Goal: Information Seeking & Learning: Learn about a topic

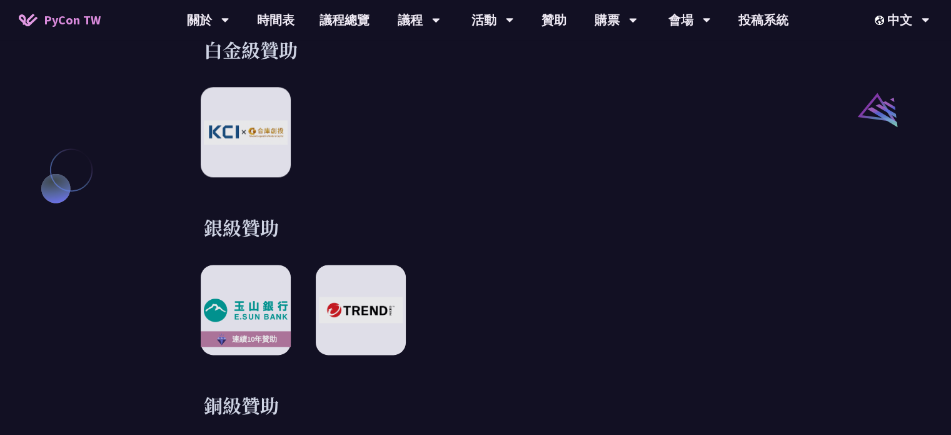
scroll to position [1464, 0]
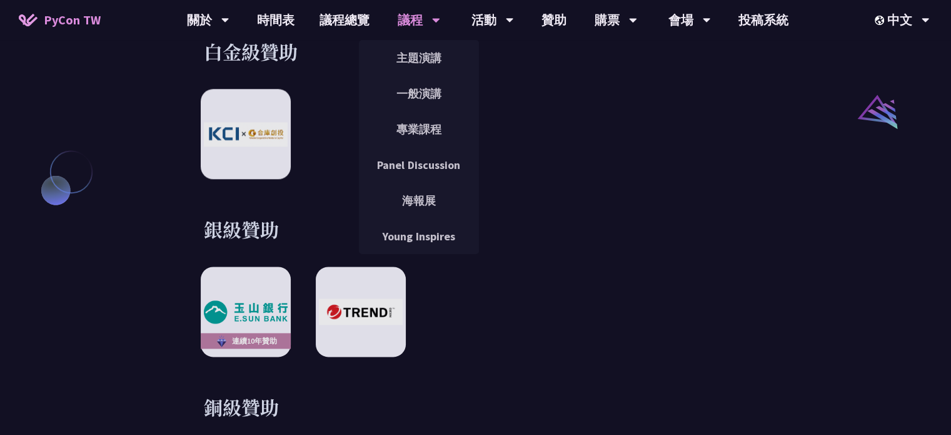
click at [415, 77] on div "一般演講" at bounding box center [419, 94] width 120 height 36
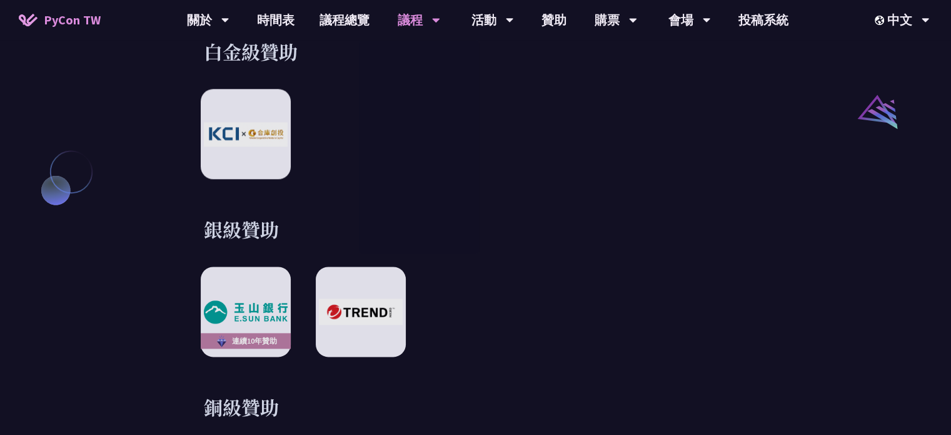
click at [417, 69] on link "主題演講" at bounding box center [419, 57] width 120 height 29
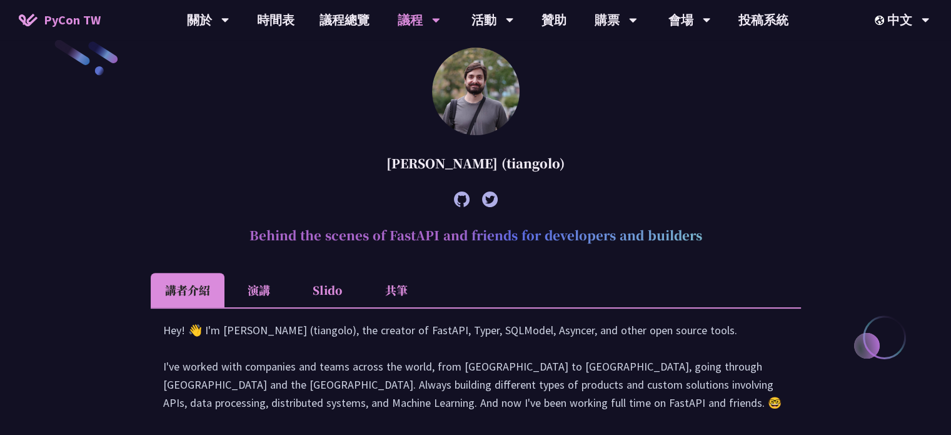
scroll to position [313, 0]
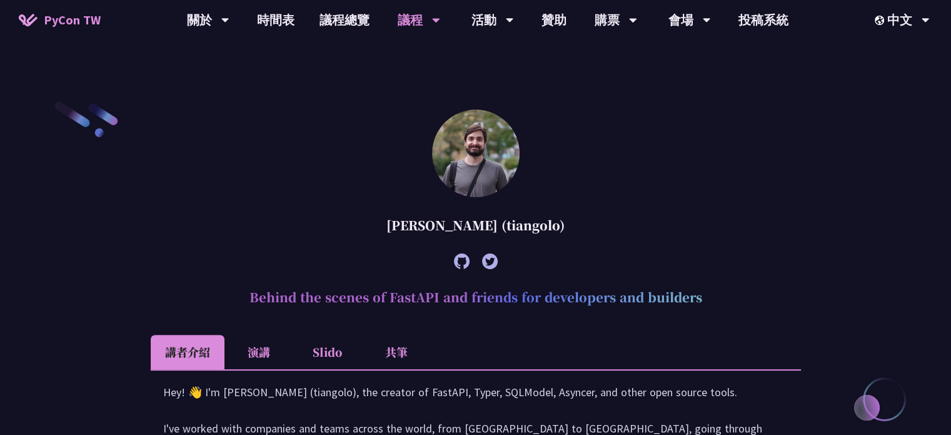
click at [268, 362] on li "演講" at bounding box center [259, 352] width 69 height 34
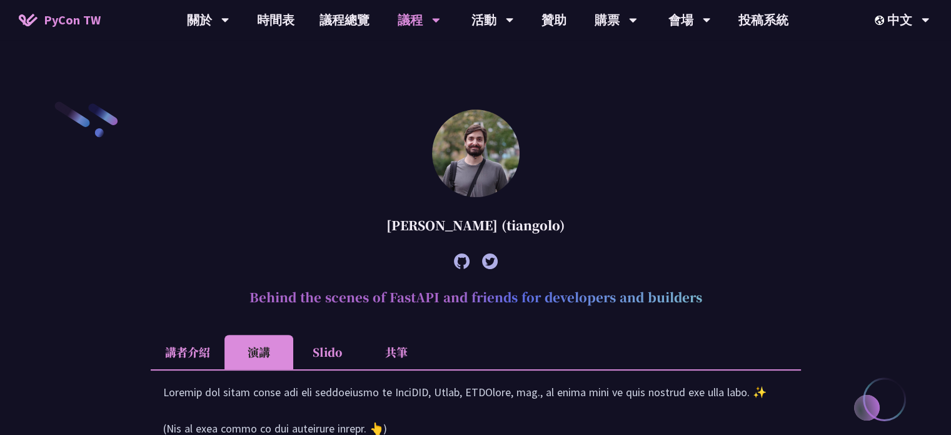
click at [338, 353] on li "Slido" at bounding box center [327, 352] width 69 height 34
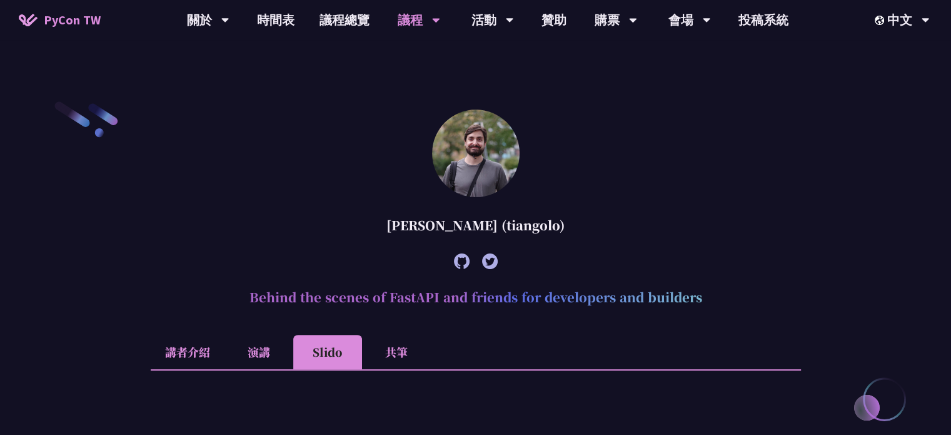
click at [360, 357] on li "Slido" at bounding box center [327, 352] width 69 height 34
click at [371, 355] on li "共筆" at bounding box center [396, 352] width 69 height 34
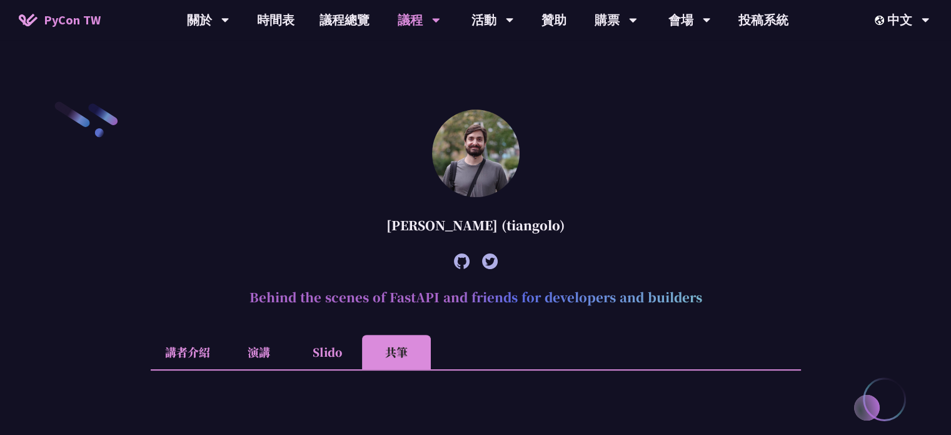
click at [64, 18] on span "PyCon TW" at bounding box center [72, 20] width 57 height 19
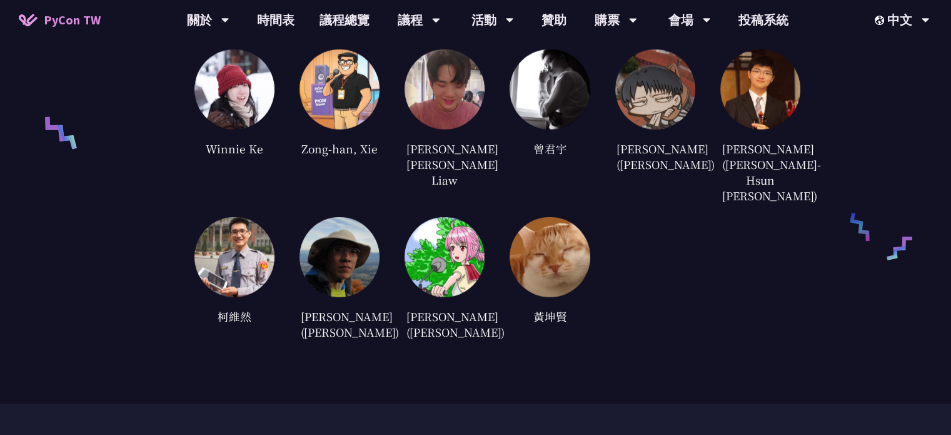
scroll to position [3028, 0]
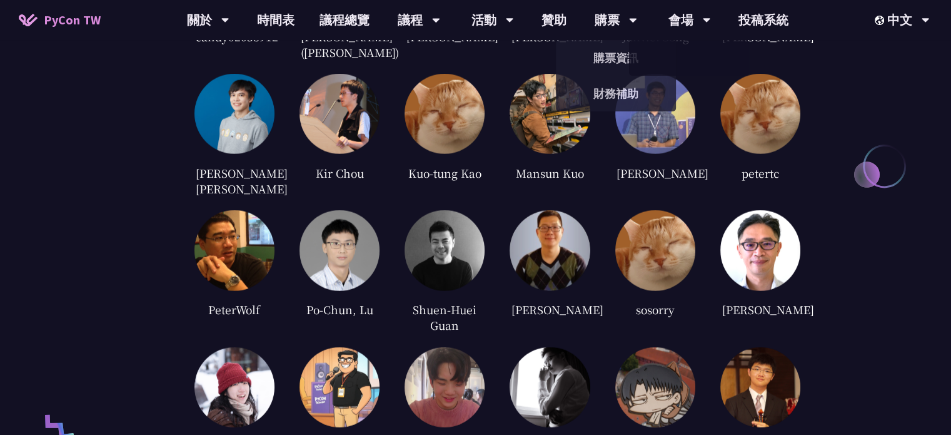
click at [535, 111] on img at bounding box center [550, 114] width 80 height 80
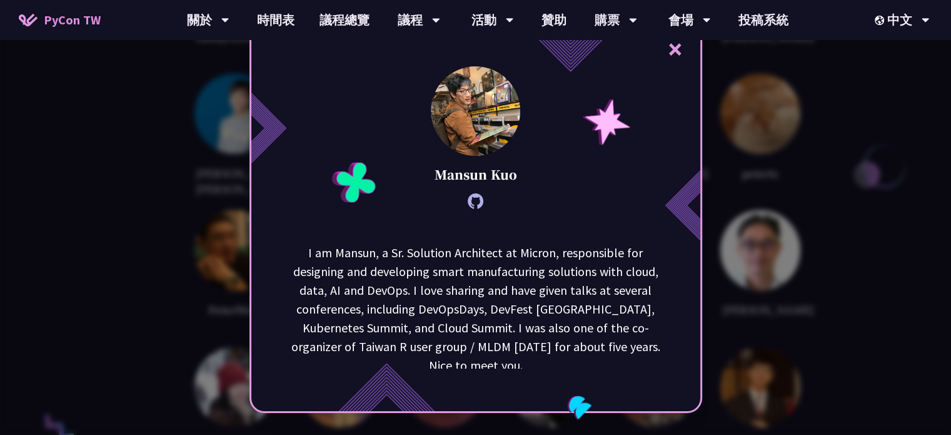
scroll to position [2965, 0]
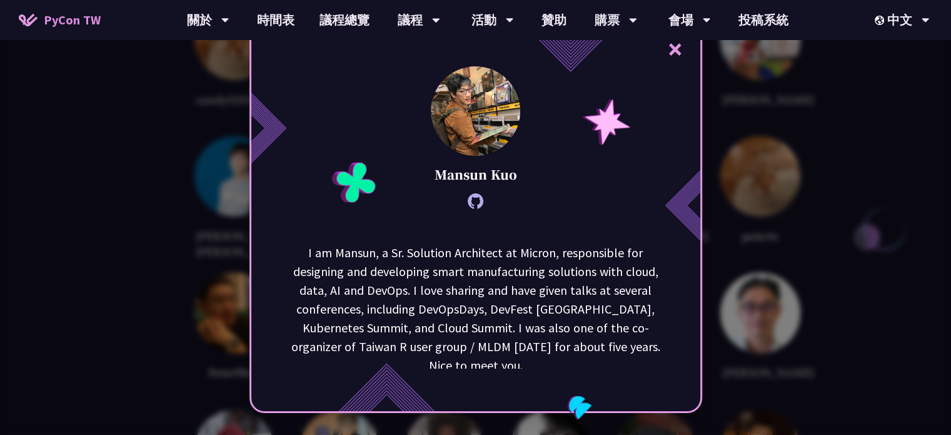
click at [216, 172] on div "× [PERSON_NAME] I am [GEOGRAPHIC_DATA], a Sr. Solution Architect at Micron, res…" at bounding box center [475, 217] width 951 height 435
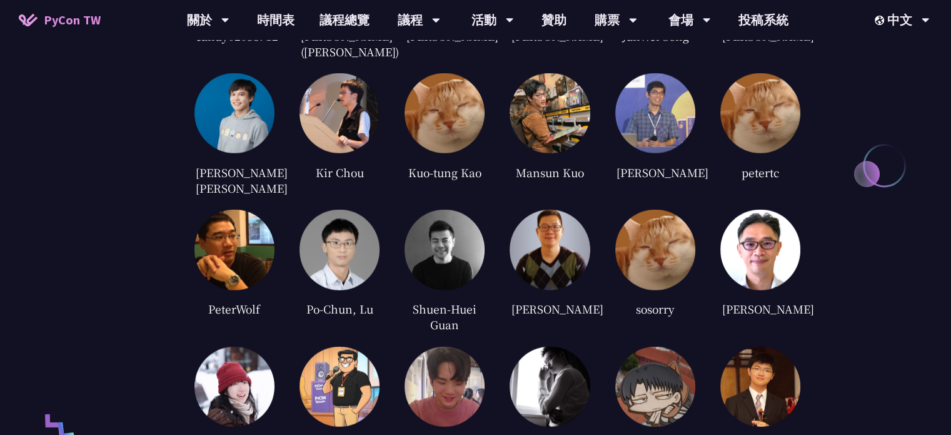
scroll to position [2715, 0]
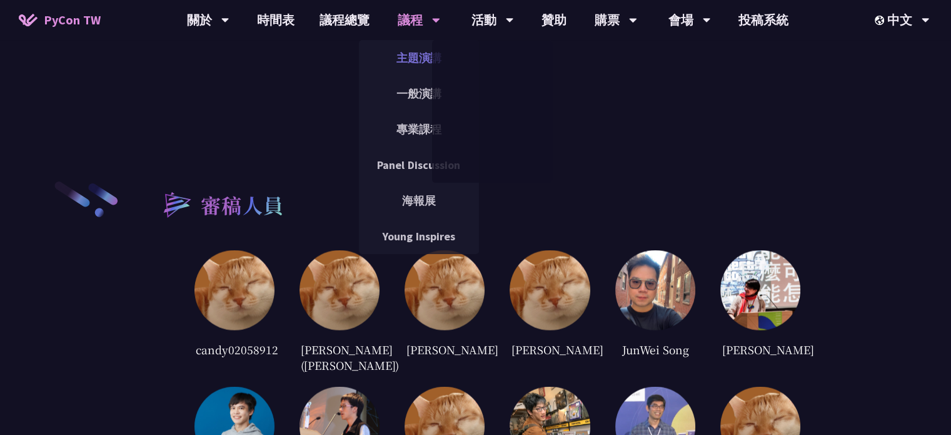
click at [377, 54] on link "主題演講" at bounding box center [419, 57] width 120 height 29
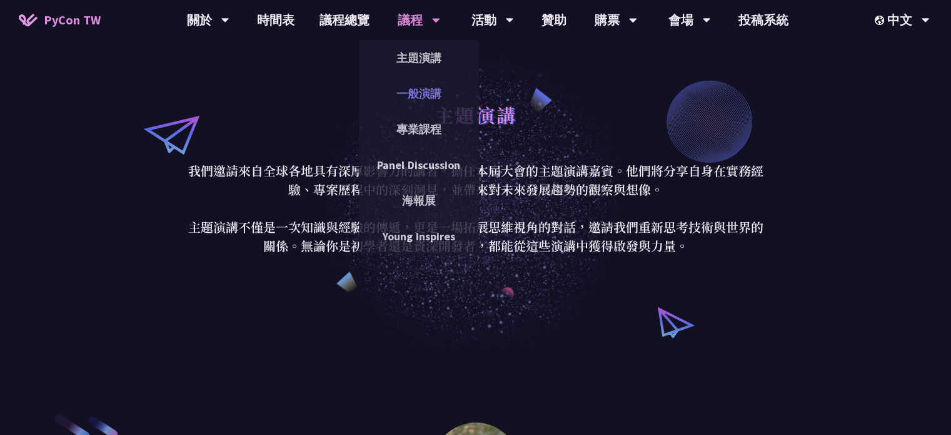
click at [417, 89] on link "一般演講" at bounding box center [419, 93] width 120 height 29
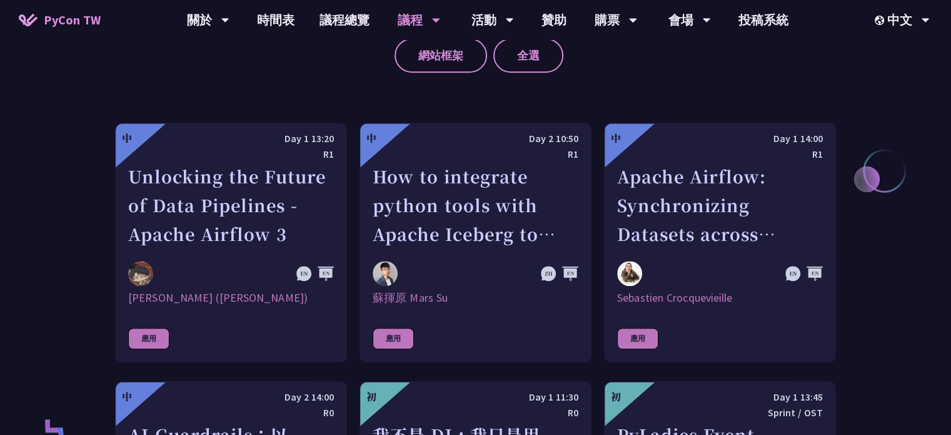
scroll to position [751, 0]
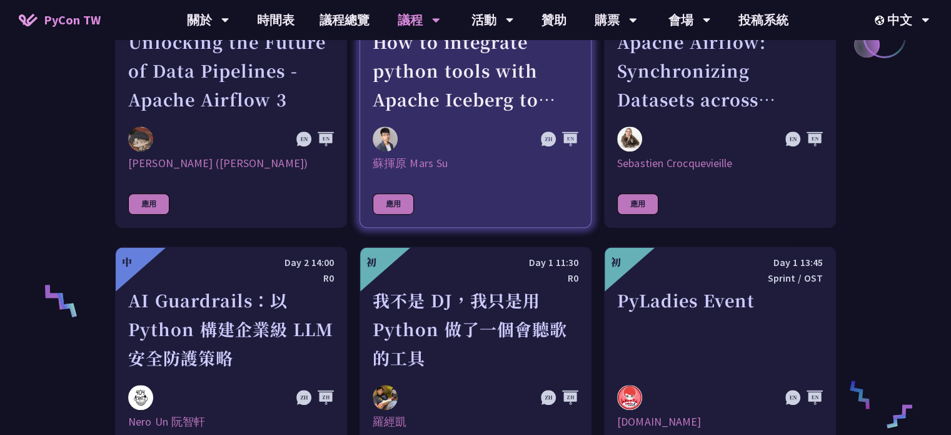
click at [392, 153] on link "中 Day 2 10:50 R1 How to integrate python tools with Apache Iceberg to build ETL…" at bounding box center [476, 108] width 232 height 240
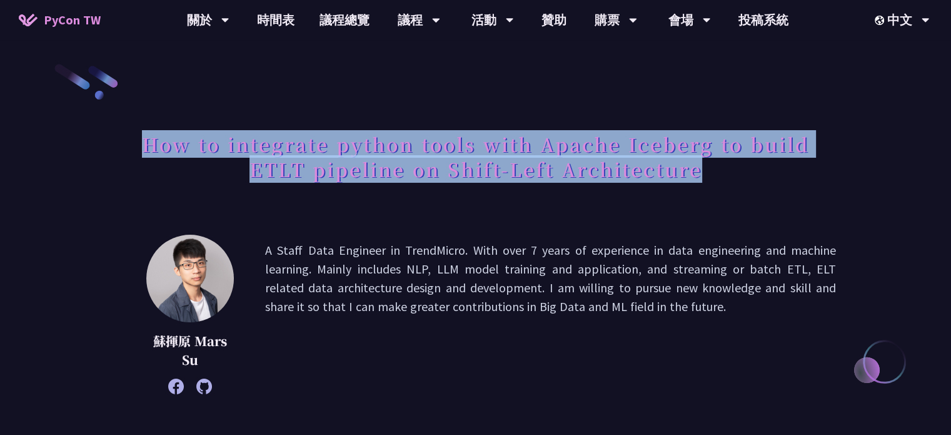
drag, startPoint x: 66, startPoint y: 143, endPoint x: 761, endPoint y: 215, distance: 699.3
click at [762, 215] on div "How to integrate python tools with Apache Iceberg to build ETLT pipeline on Shi…" at bounding box center [475, 170] width 721 height 91
drag, startPoint x: 742, startPoint y: 195, endPoint x: 53, endPoint y: 139, distance: 691.0
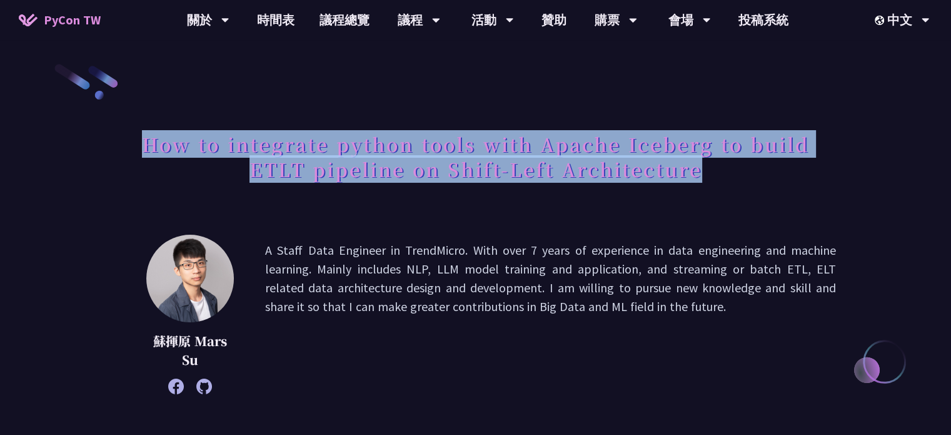
click at [216, 195] on div "How to integrate python tools with Apache Iceberg to build ETLT pipeline on Shi…" at bounding box center [475, 170] width 721 height 91
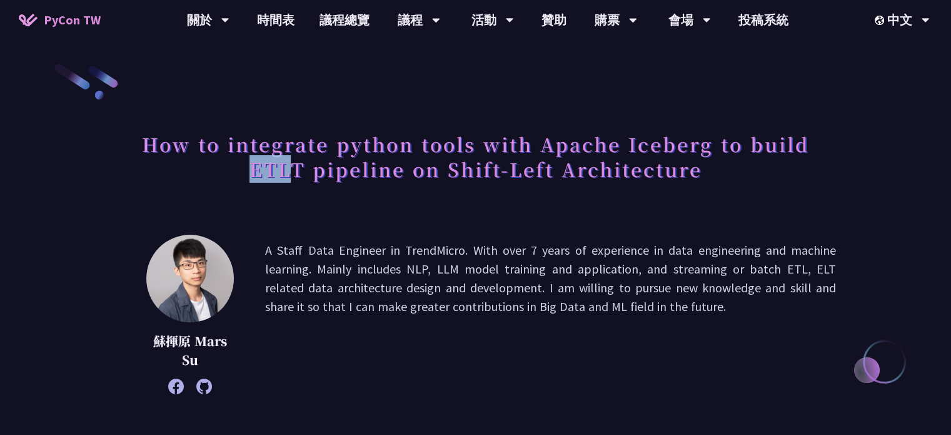
drag, startPoint x: 298, startPoint y: 173, endPoint x: 271, endPoint y: 171, distance: 26.3
click at [245, 175] on h1 "How to integrate python tools with Apache Iceberg to build ETLT pipeline on Shi…" at bounding box center [475, 156] width 721 height 63
click at [240, 175] on h1 "How to integrate python tools with Apache Iceberg to build ETLT pipeline on Shi…" at bounding box center [475, 156] width 721 height 63
drag, startPoint x: 246, startPoint y: 174, endPoint x: 300, endPoint y: 177, distance: 54.5
click at [304, 181] on h1 "How to integrate python tools with Apache Iceberg to build ETLT pipeline on Shi…" at bounding box center [475, 156] width 721 height 63
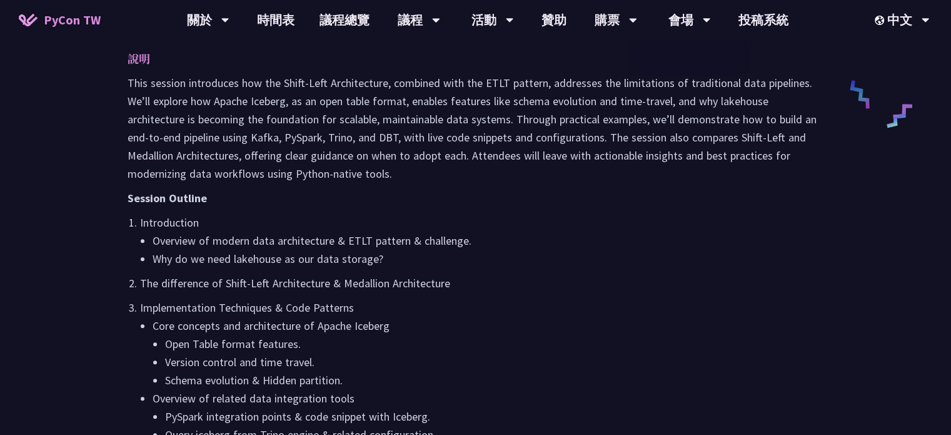
scroll to position [375, 0]
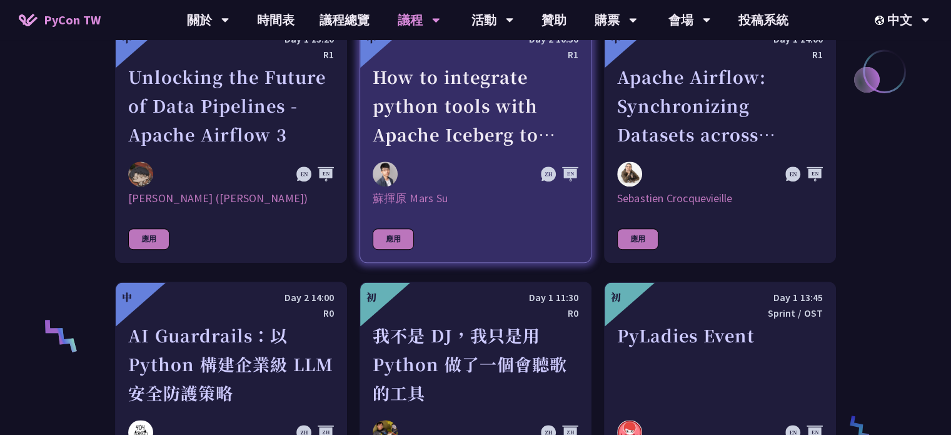
scroll to position [688, 0]
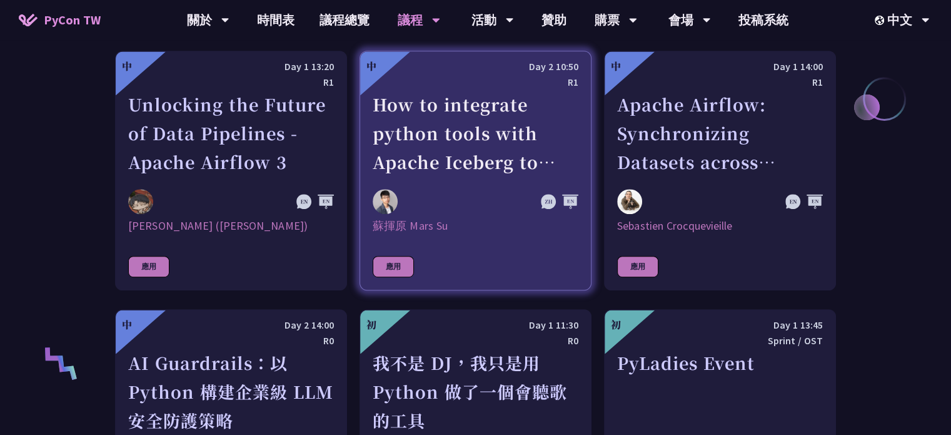
click at [454, 113] on div "How to integrate python tools with Apache Iceberg to build ETLT pipeline on Shi…" at bounding box center [476, 133] width 206 height 86
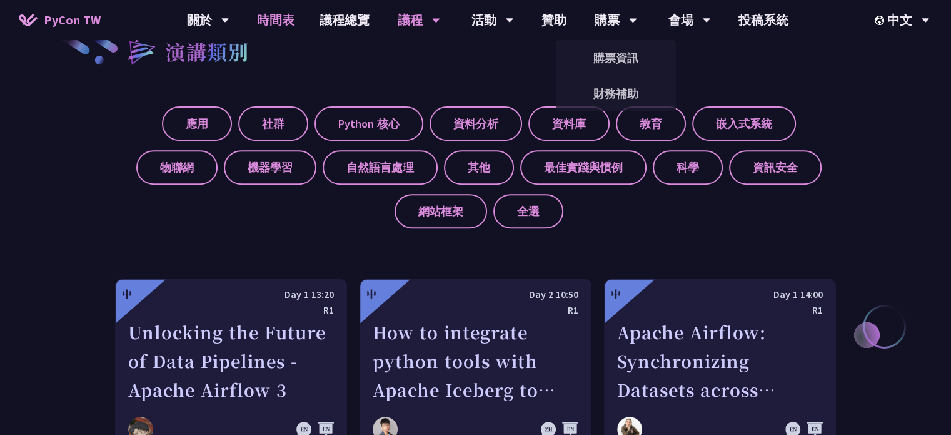
scroll to position [438, 0]
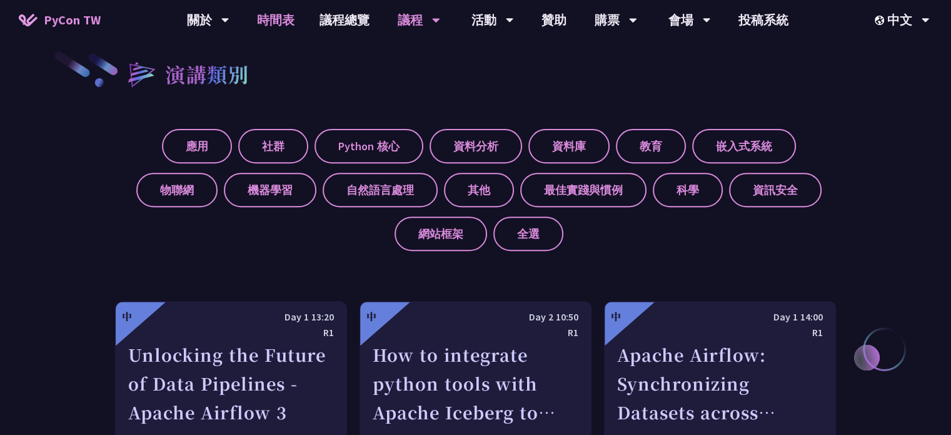
click at [279, 29] on link "時間表" at bounding box center [276, 20] width 63 height 40
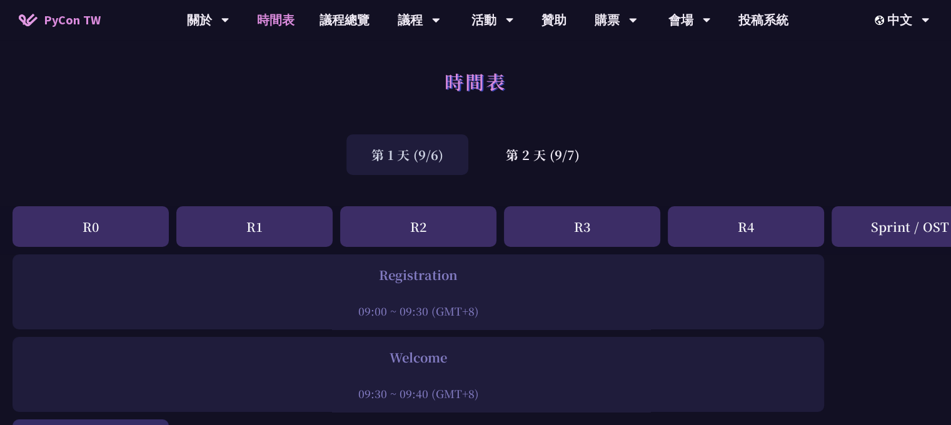
drag, startPoint x: 363, startPoint y: 315, endPoint x: 490, endPoint y: 320, distance: 127.7
click at [490, 320] on div "Registration 09:00 ~ 09:30 (GMT+8)" at bounding box center [419, 292] width 812 height 75
click at [488, 317] on div "09:00 ~ 09:30 (GMT+8)" at bounding box center [418, 311] width 799 height 16
drag, startPoint x: 488, startPoint y: 317, endPoint x: 340, endPoint y: 312, distance: 147.7
click at [340, 312] on div "09:00 ~ 09:30 (GMT+8)" at bounding box center [418, 311] width 799 height 16
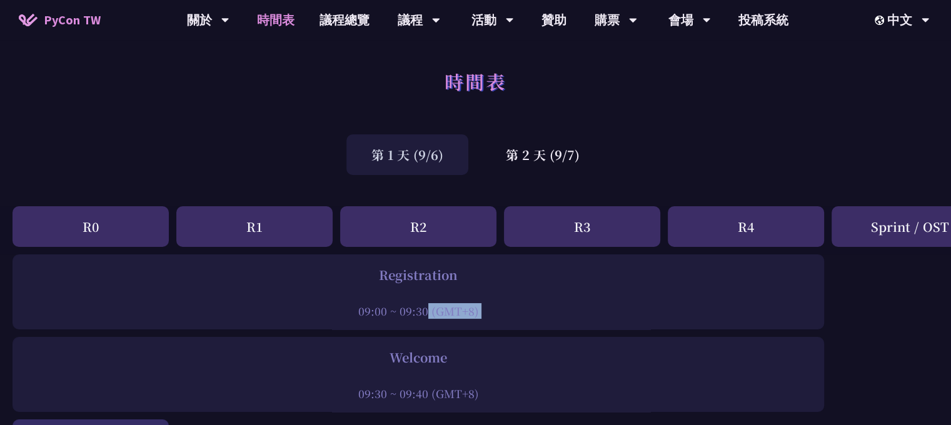
click at [340, 312] on div "09:00 ~ 09:30 (GMT+8)" at bounding box center [418, 311] width 799 height 16
drag, startPoint x: 343, startPoint y: 311, endPoint x: 478, endPoint y: 323, distance: 135.6
click at [478, 323] on div "Registration 09:00 ~ 09:30 (GMT+8)" at bounding box center [419, 292] width 812 height 75
click at [479, 323] on div "Registration 09:00 ~ 09:30 (GMT+8)" at bounding box center [419, 292] width 812 height 75
drag, startPoint x: 488, startPoint y: 320, endPoint x: 324, endPoint y: 321, distance: 163.9
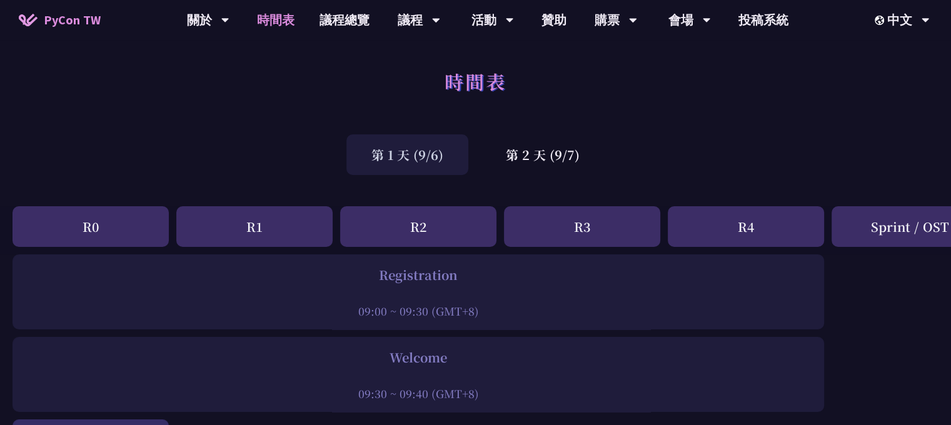
click at [324, 321] on div "Registration 09:00 ~ 09:30 (GMT+8)" at bounding box center [419, 292] width 812 height 75
click at [324, 322] on div "Registration 09:00 ~ 09:30 (GMT+8)" at bounding box center [419, 292] width 812 height 75
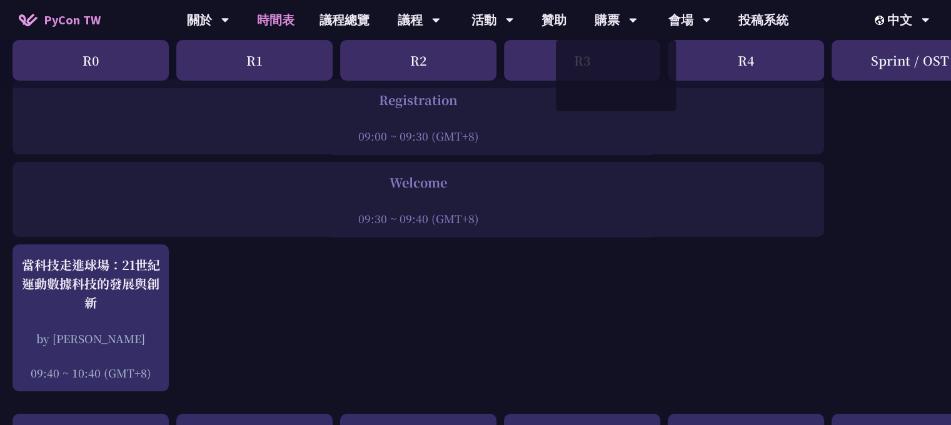
scroll to position [250, 0]
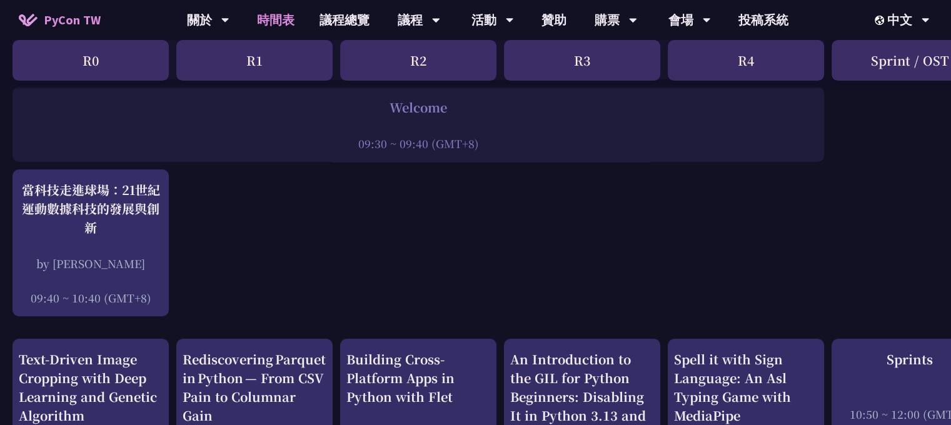
drag, startPoint x: 348, startPoint y: 135, endPoint x: 510, endPoint y: 152, distance: 163.5
click at [510, 152] on div "Welcome 09:30 ~ 09:40 (GMT+8)" at bounding box center [419, 124] width 812 height 75
click at [509, 153] on div "Welcome 09:30 ~ 09:40 (GMT+8)" at bounding box center [419, 124] width 812 height 75
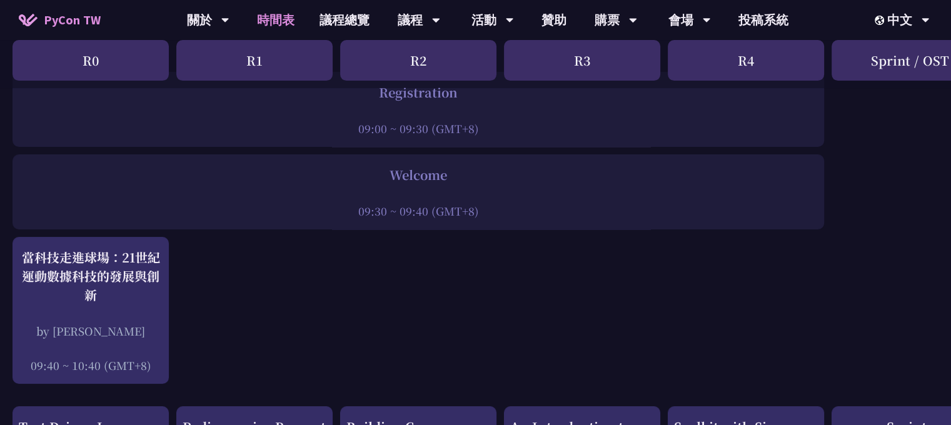
scroll to position [188, 0]
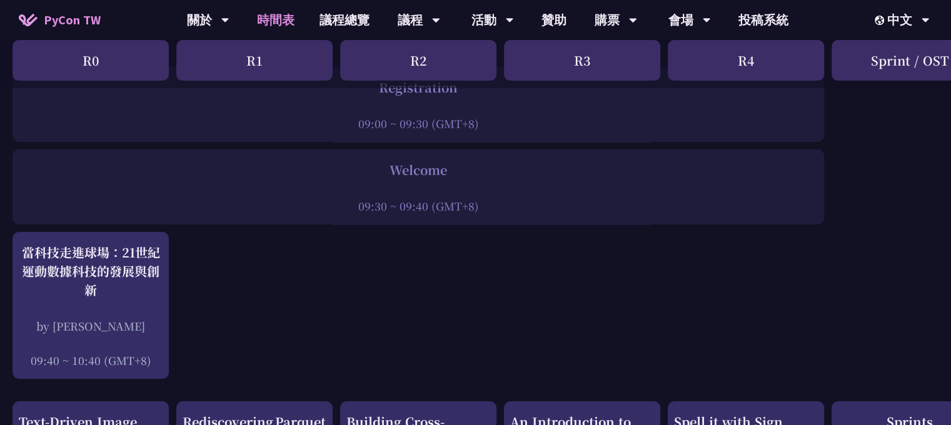
drag, startPoint x: 351, startPoint y: 124, endPoint x: 516, endPoint y: 131, distance: 165.3
click at [516, 131] on div "Registration 09:00 ~ 09:30 (GMT+8)" at bounding box center [419, 104] width 812 height 75
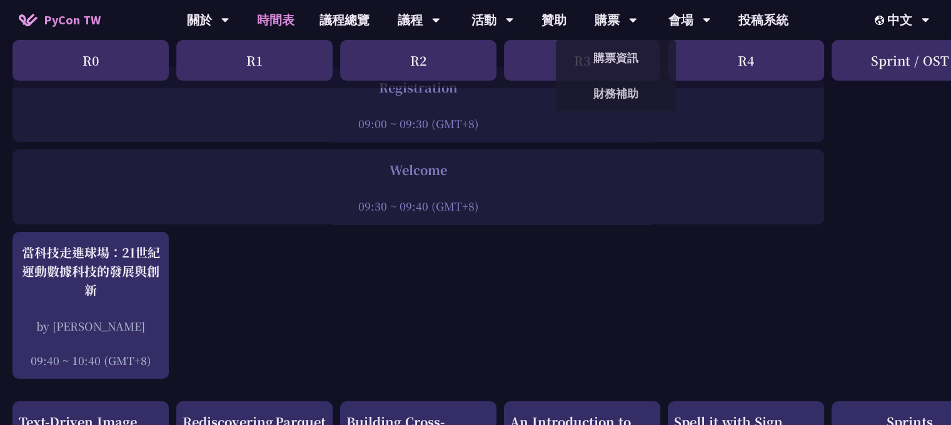
click at [370, 216] on div "Welcome 09:30 ~ 09:40 (GMT+8)" at bounding box center [419, 187] width 812 height 75
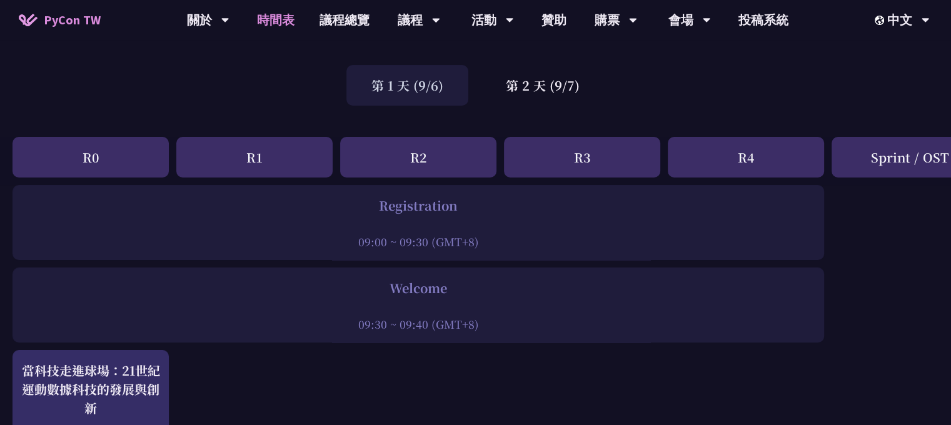
scroll to position [63, 0]
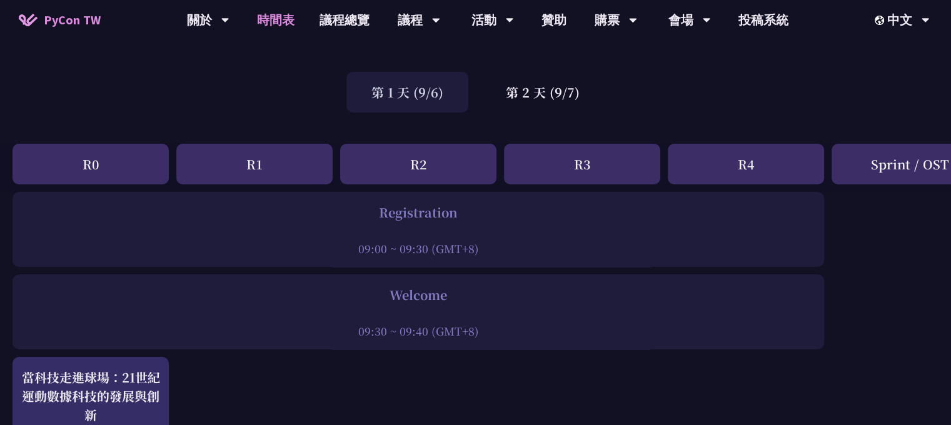
click at [510, 107] on div "第 2 天 (9/7)" at bounding box center [543, 92] width 124 height 41
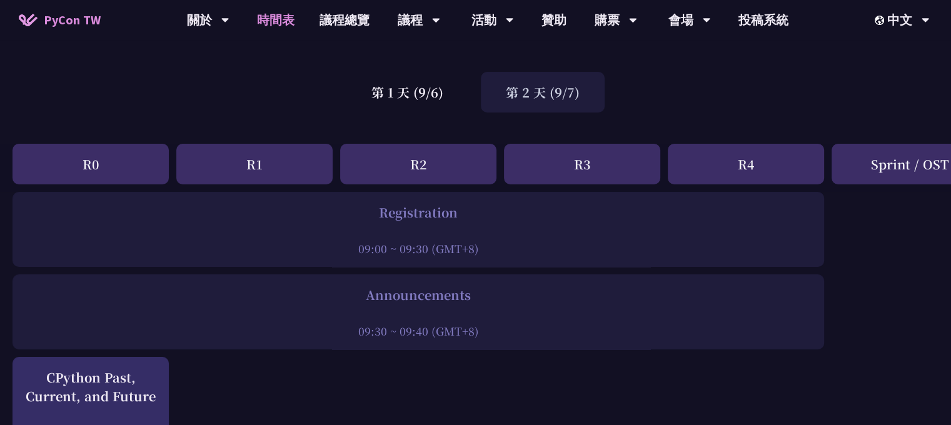
click at [522, 102] on div "第 2 天 (9/7)" at bounding box center [543, 92] width 124 height 41
click at [438, 96] on div "第 1 天 (9/6)" at bounding box center [408, 92] width 122 height 41
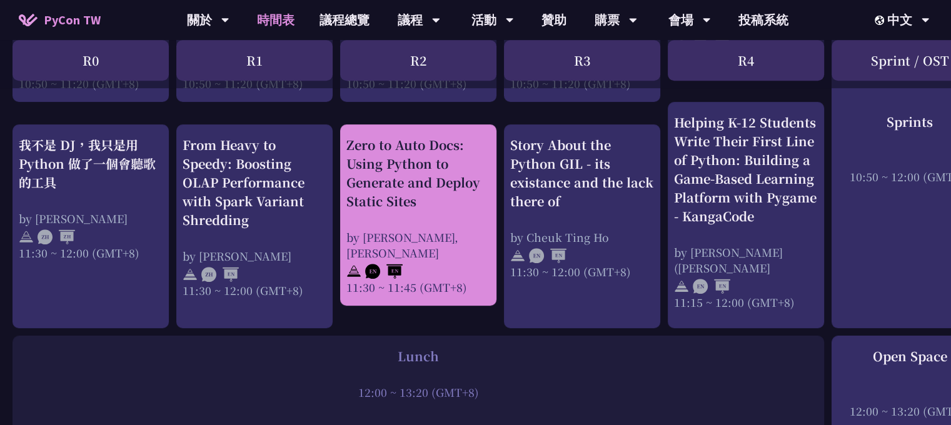
scroll to position [813, 0]
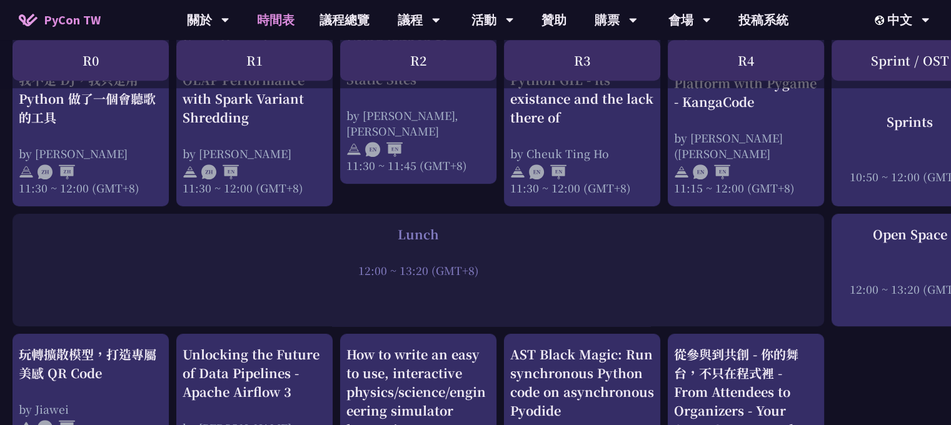
click at [391, 245] on div at bounding box center [418, 253] width 799 height 19
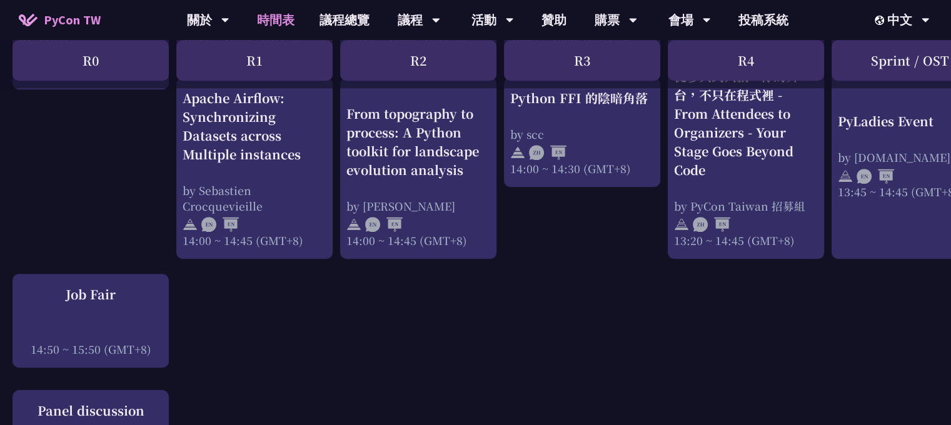
scroll to position [1126, 0]
